Goal: Transaction & Acquisition: Purchase product/service

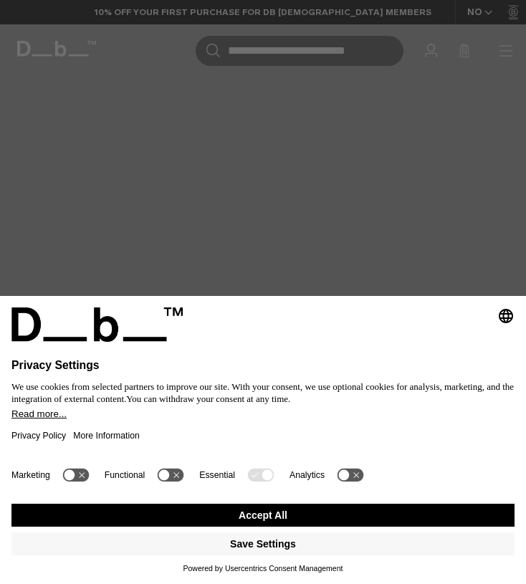
click at [198, 507] on button "Accept All" at bounding box center [262, 515] width 503 height 23
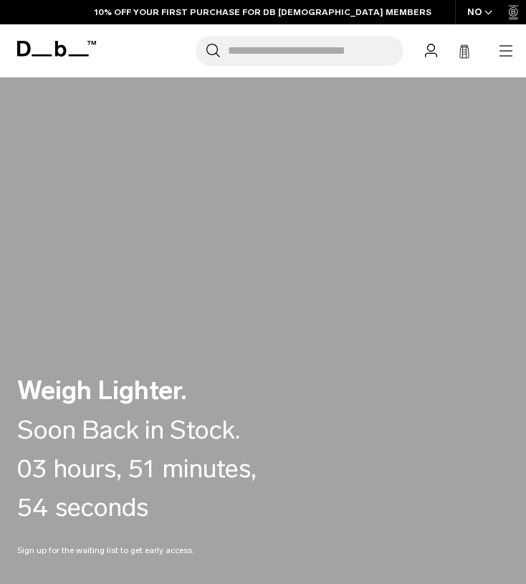
click at [500, 44] on icon "button" at bounding box center [505, 50] width 17 height 17
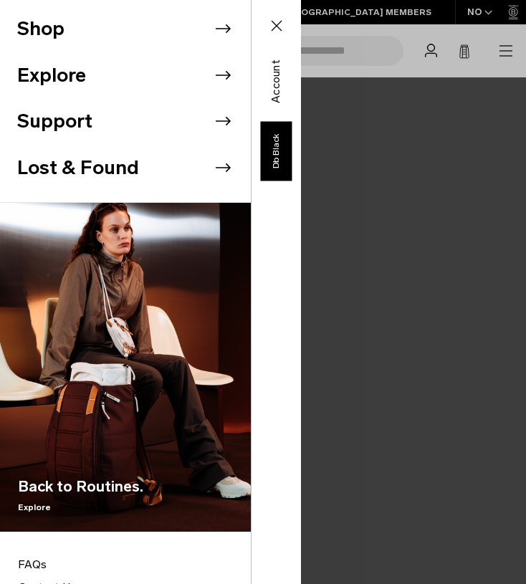
click at [91, 17] on li "Shop" at bounding box center [134, 29] width 234 height 47
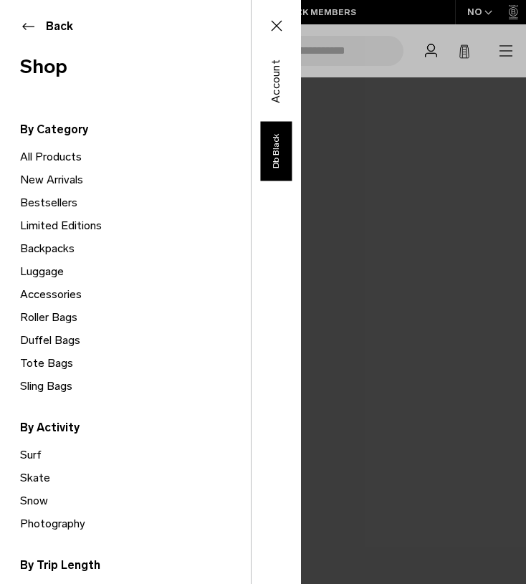
click at [53, 158] on link "All Products" at bounding box center [135, 156] width 231 height 23
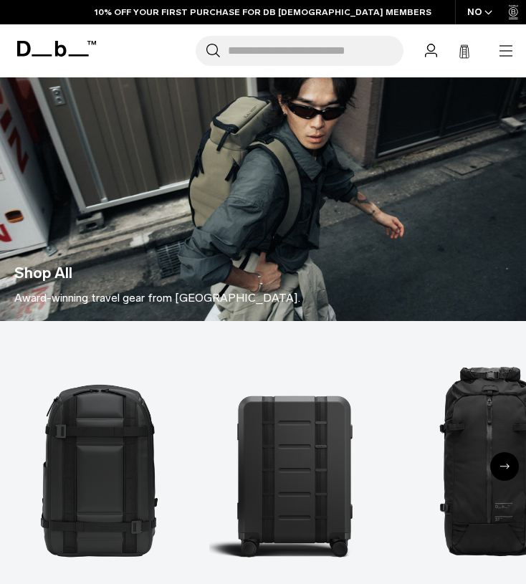
scroll to position [161, 0]
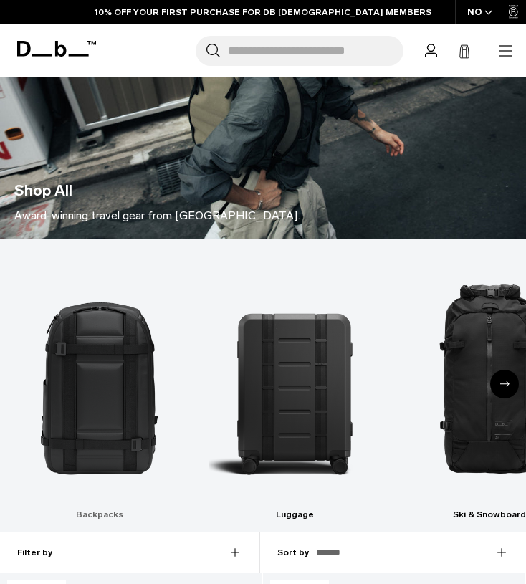
click at [82, 352] on img "1 / 10" at bounding box center [99, 380] width 170 height 255
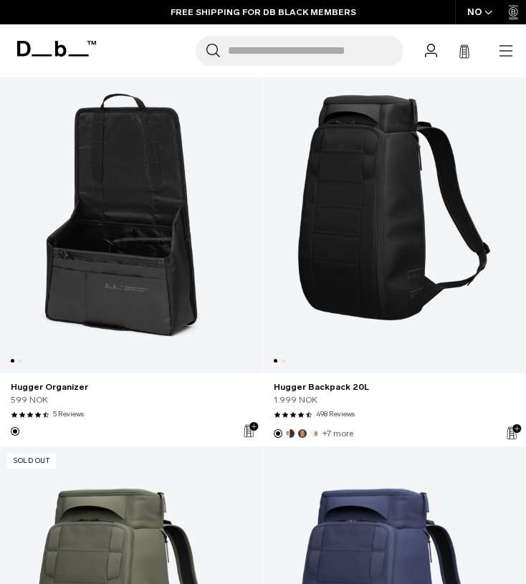
scroll to position [1504, 0]
